Goal: Information Seeking & Learning: Learn about a topic

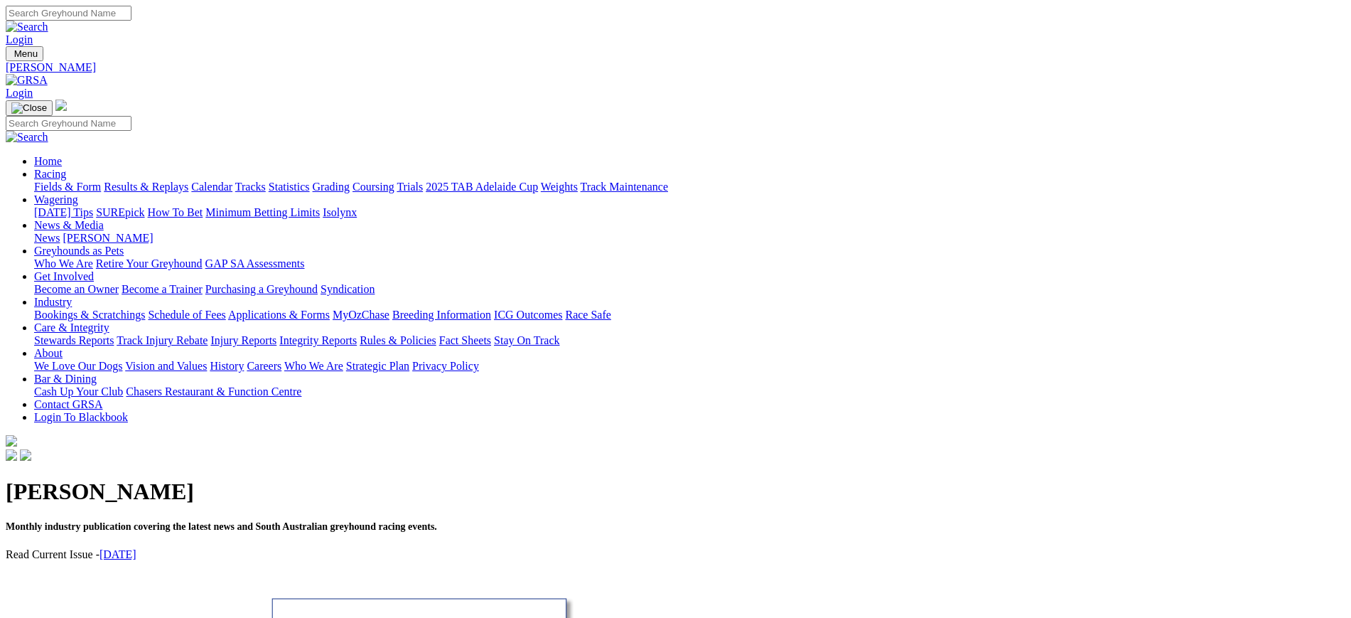
click at [48, 74] on img at bounding box center [27, 80] width 42 height 13
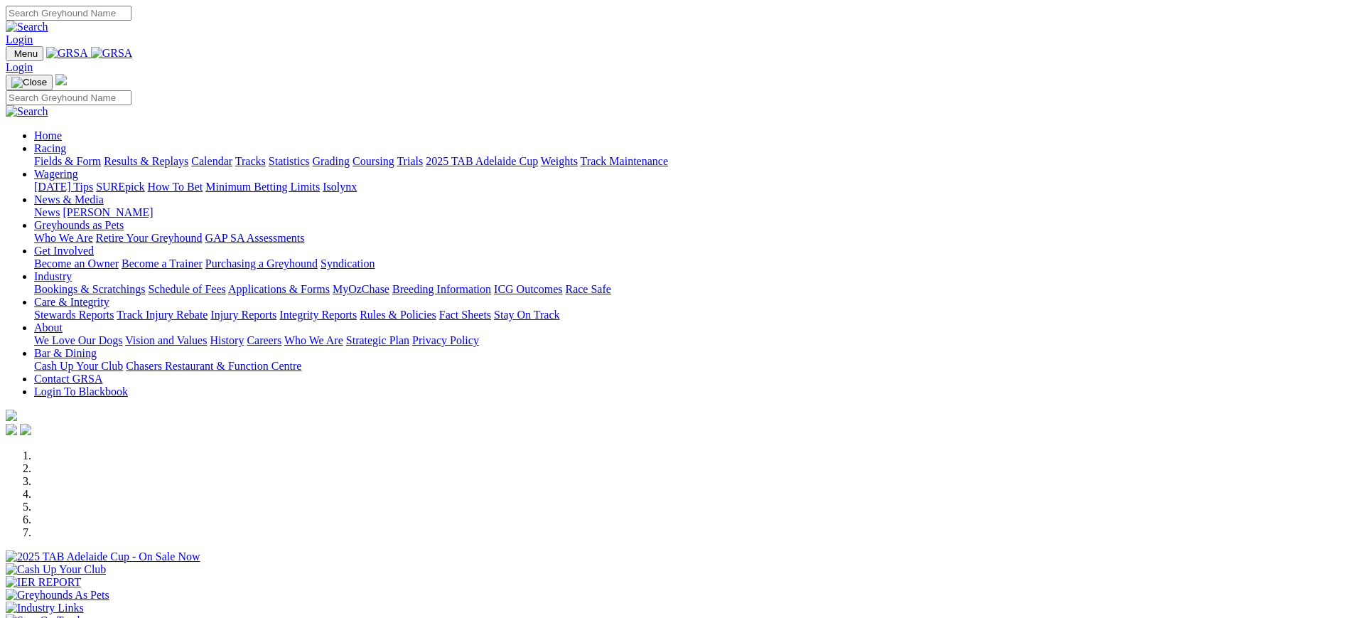
click at [153, 206] on link "[PERSON_NAME]" at bounding box center [108, 212] width 90 height 12
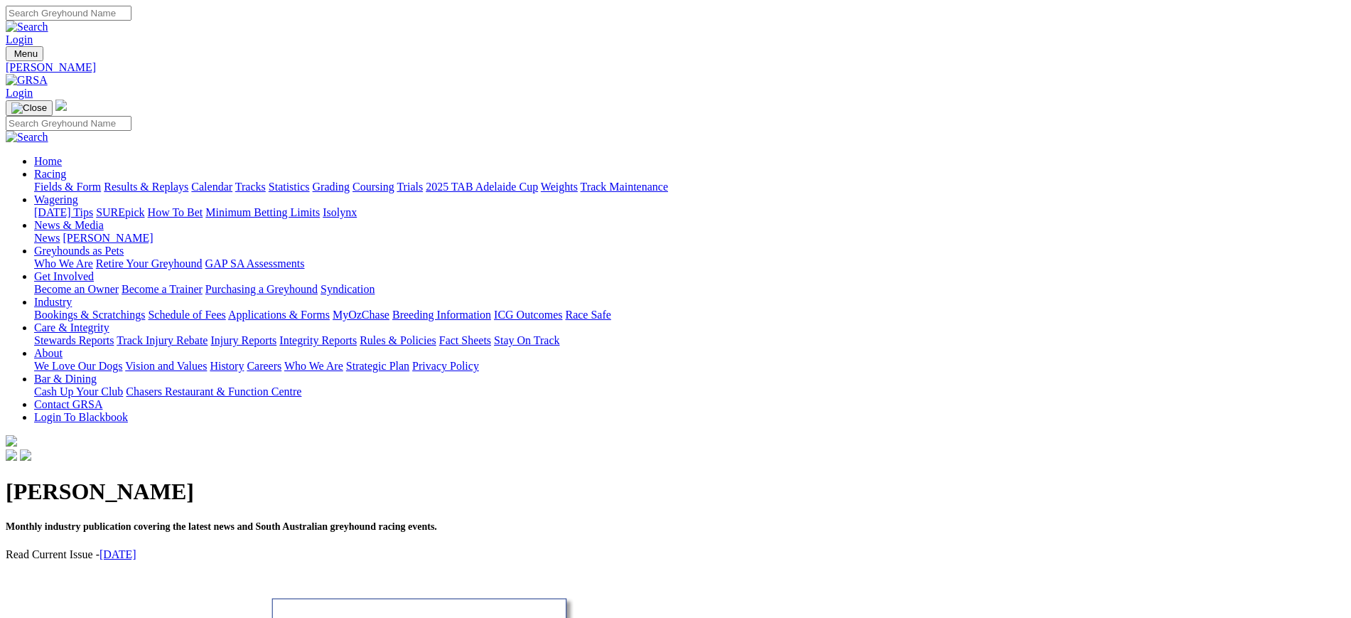
click at [562, 308] on link "ICG Outcomes" at bounding box center [528, 314] width 68 height 12
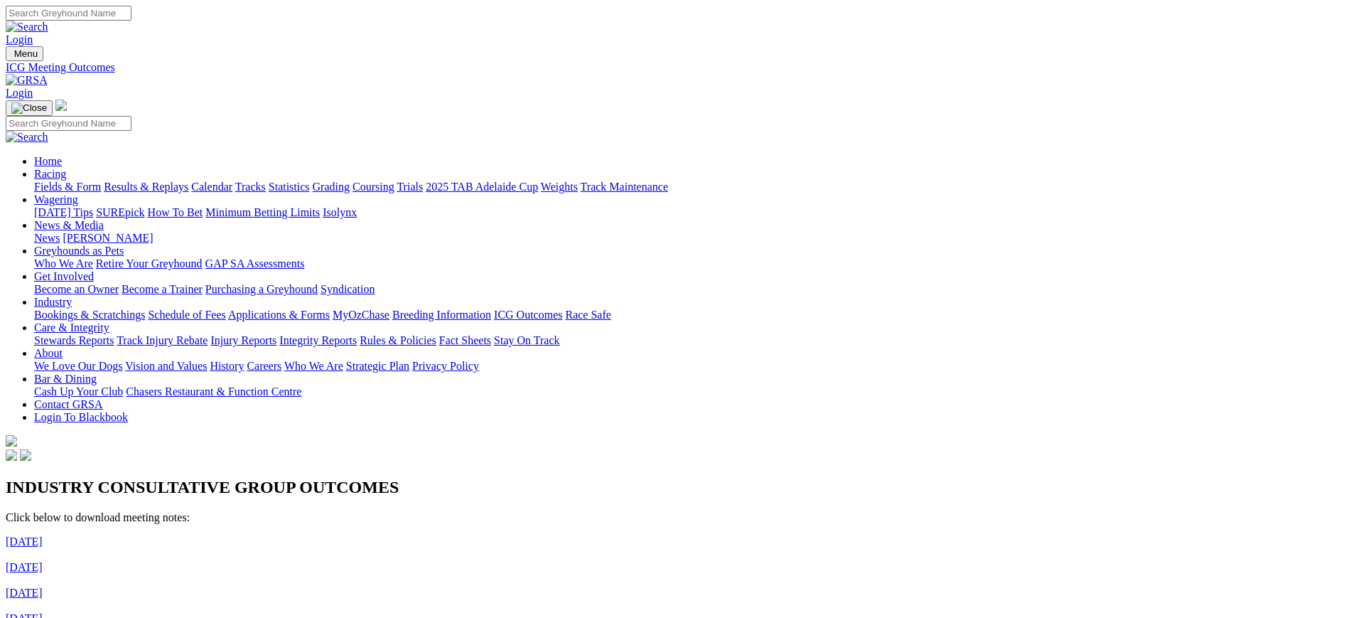
click at [48, 74] on img at bounding box center [27, 80] width 42 height 13
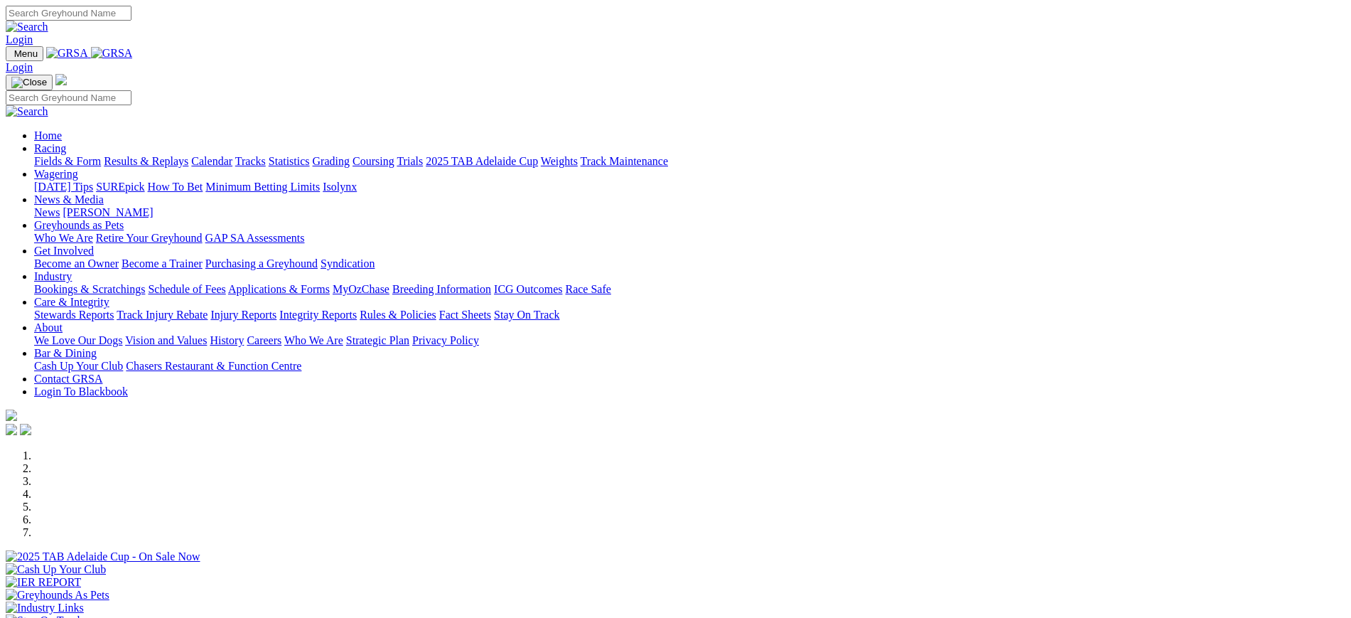
click at [288, 46] on div "Menu Login Home Racing Fields & Form Results & Replays Calendar Tracks Statisti…" at bounding box center [676, 242] width 1340 height 392
click at [133, 58] on img at bounding box center [112, 53] width 42 height 13
click at [60, 206] on link "News" at bounding box center [47, 212] width 26 height 12
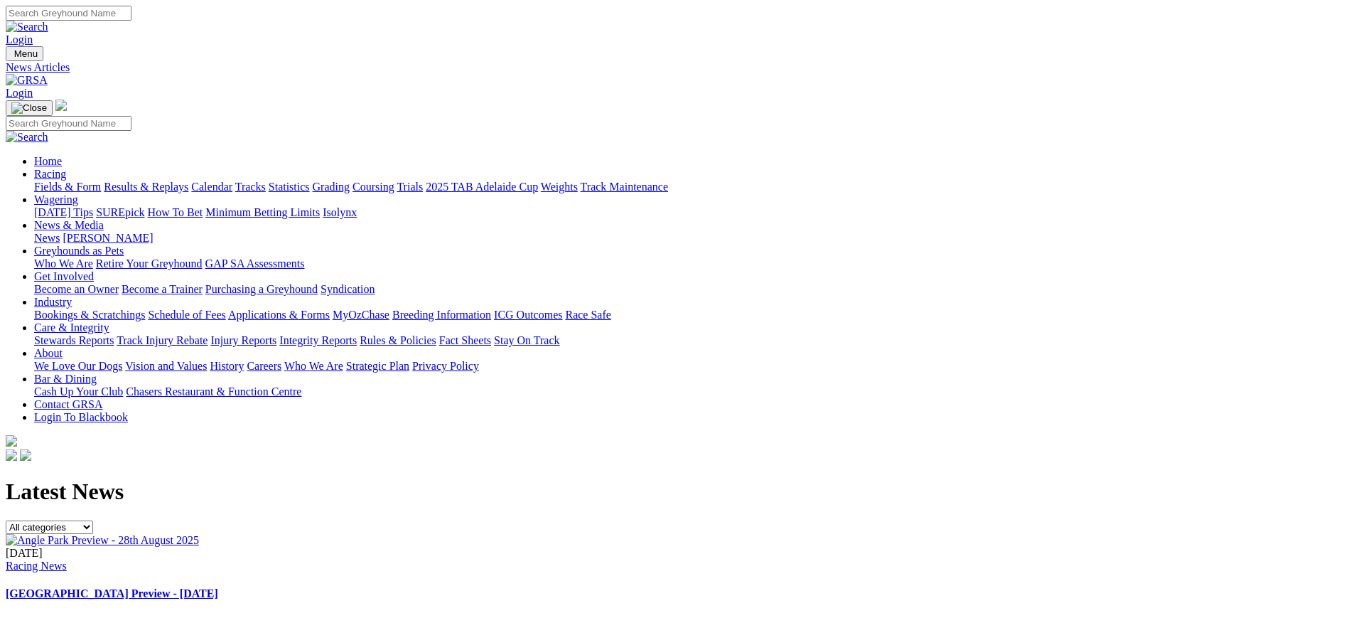
click at [562, 308] on link "ICG Outcomes" at bounding box center [528, 314] width 68 height 12
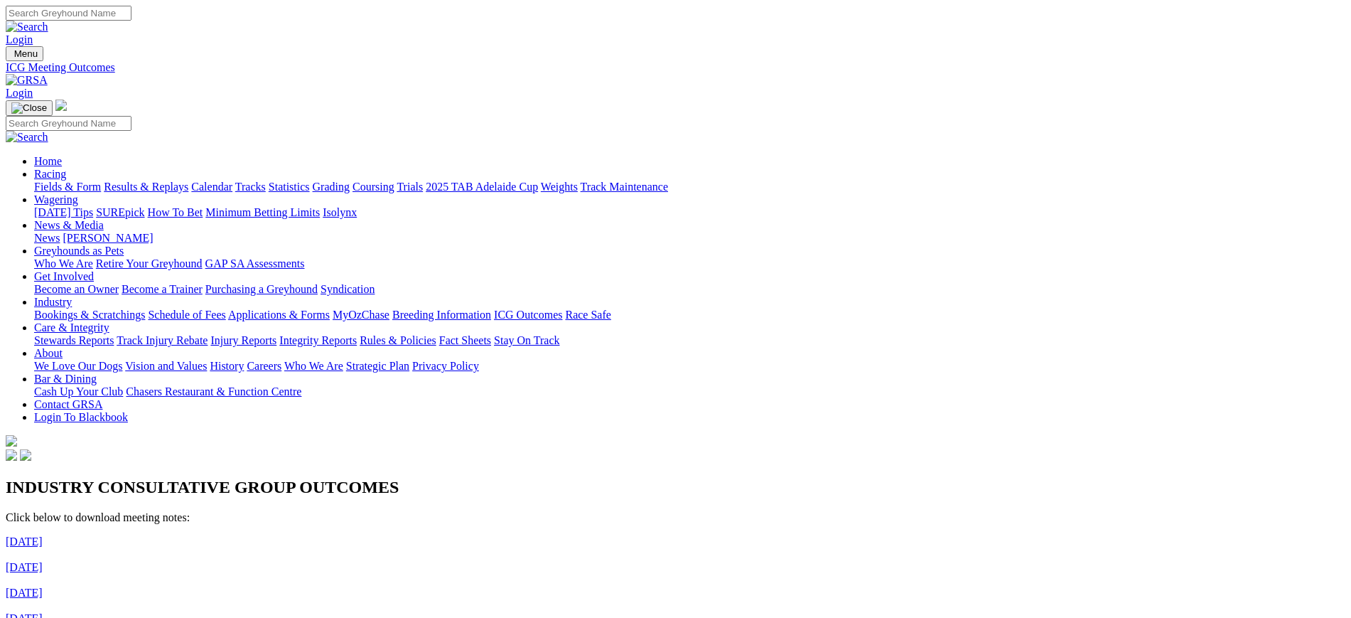
click at [357, 334] on link "Integrity Reports" at bounding box center [317, 340] width 77 height 12
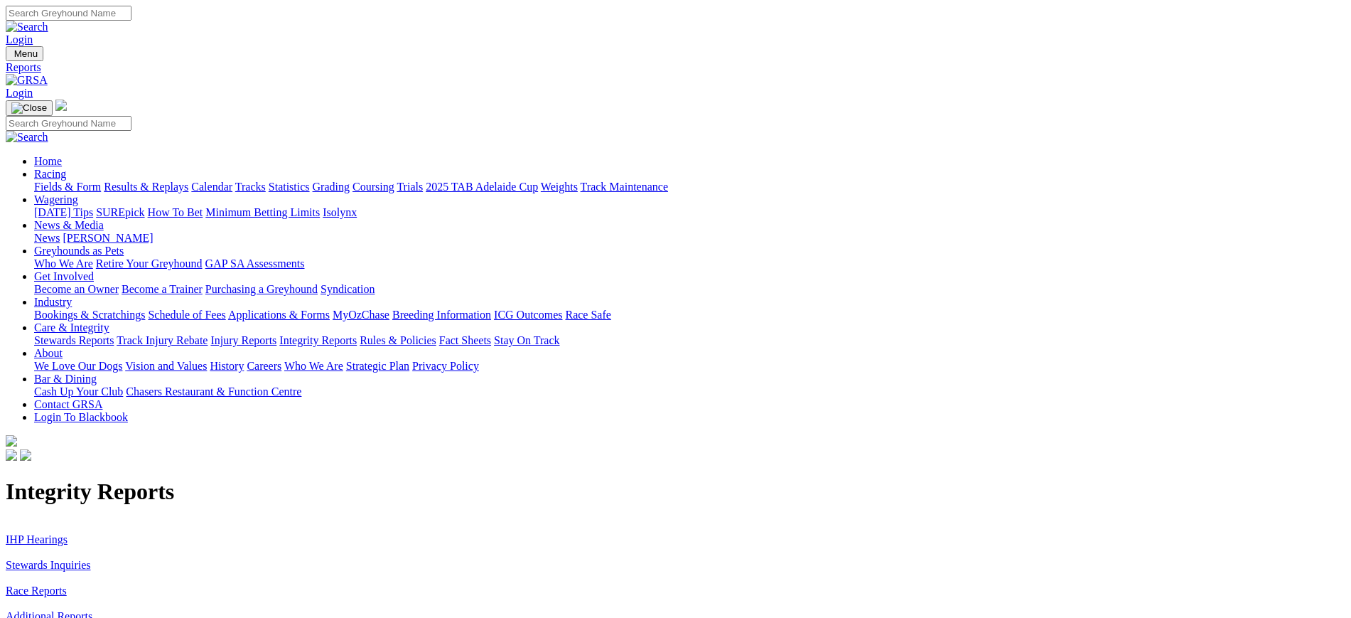
click at [216, 520] on p "IHP Hearings Stewards Inquiries Race Reports Additional Reports GRSA FY22 Stati…" at bounding box center [676, 596] width 1340 height 153
click at [68, 533] on link "IHP Hearings" at bounding box center [37, 539] width 62 height 12
click at [92, 610] on link "Additional Reports" at bounding box center [49, 616] width 87 height 12
click at [91, 559] on link "Stewards Inquiries" at bounding box center [48, 565] width 85 height 12
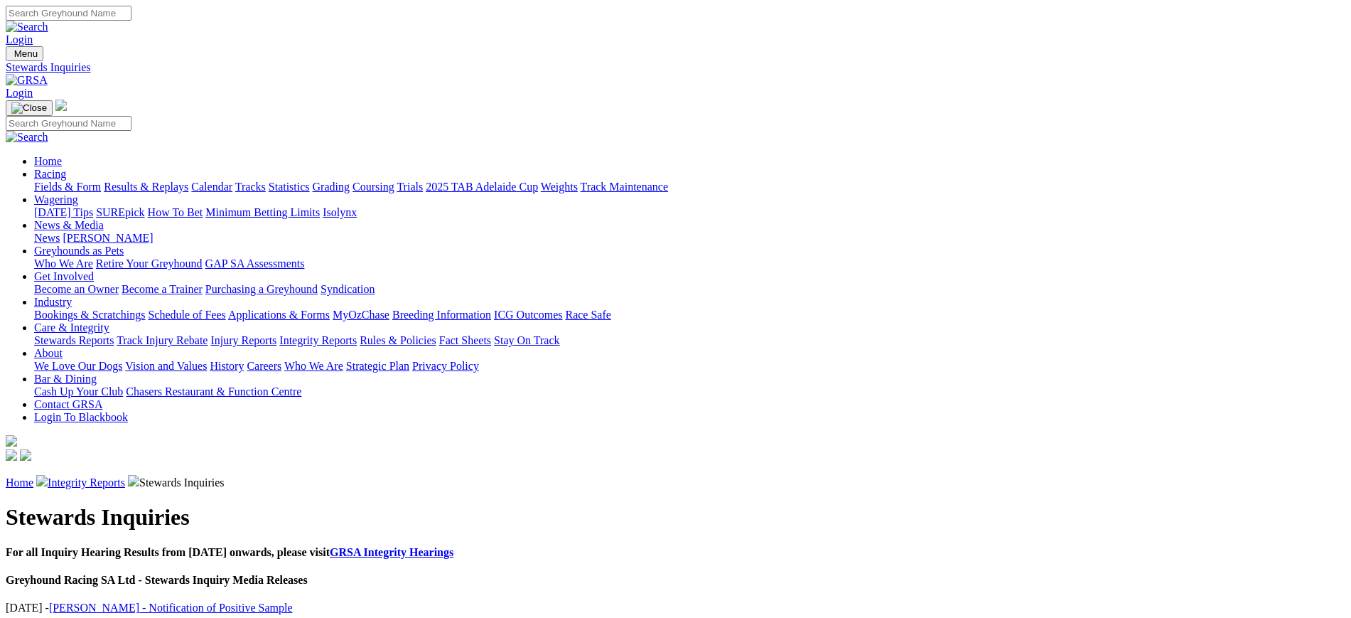
click at [48, 74] on img at bounding box center [27, 80] width 42 height 13
